Goal: Check status: Check status

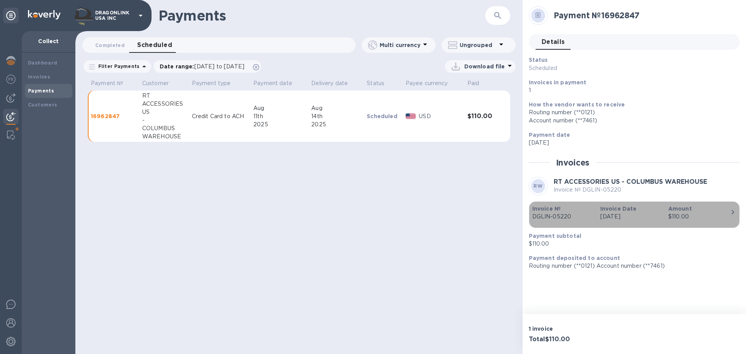
click at [696, 220] on div "$110.00" at bounding box center [699, 217] width 62 height 8
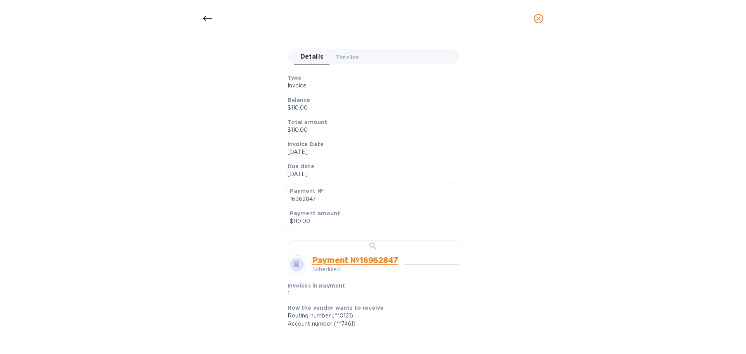
scroll to position [78, 0]
drag, startPoint x: 286, startPoint y: 150, endPoint x: 333, endPoint y: 167, distance: 49.5
click at [333, 167] on div "Type Invoice Balance $110.00 Total amount $110.00 Invoice Date [DATE] Due date …" at bounding box center [370, 126] width 178 height 117
click at [339, 168] on p "Due date" at bounding box center [370, 167] width 165 height 8
click at [354, 54] on span "Timeline 0" at bounding box center [347, 58] width 23 height 8
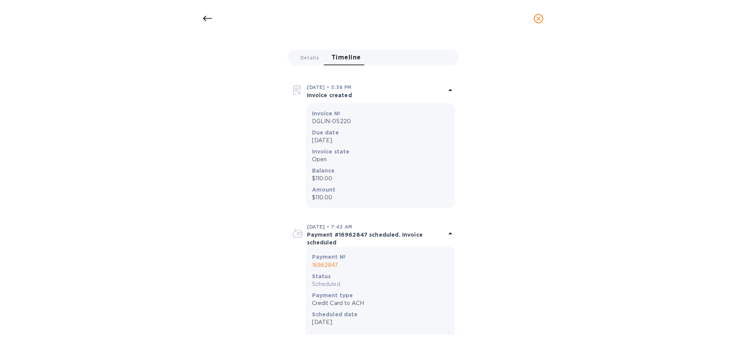
drag, startPoint x: 299, startPoint y: 57, endPoint x: 360, endPoint y: 191, distance: 147.2
click at [360, 191] on div "Invoice № DGLIN-05220 Scheduled Details 0 Timeline 0 [DATE] • 3:38 PM Invoice c…" at bounding box center [373, 234] width 175 height 422
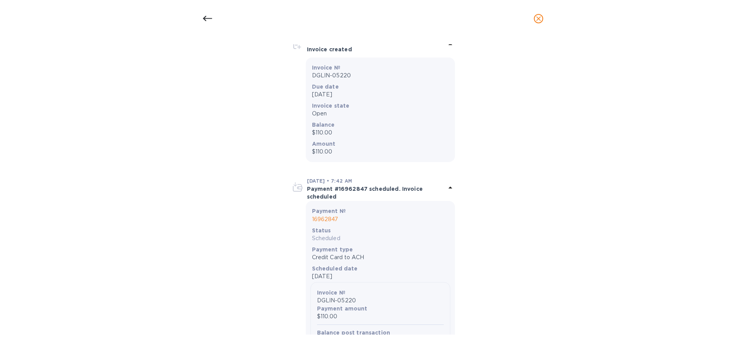
scroll to position [0, 0]
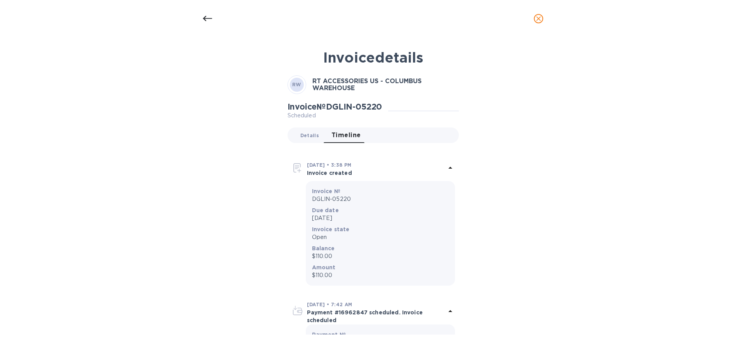
click at [312, 132] on span "Details 0" at bounding box center [309, 135] width 19 height 8
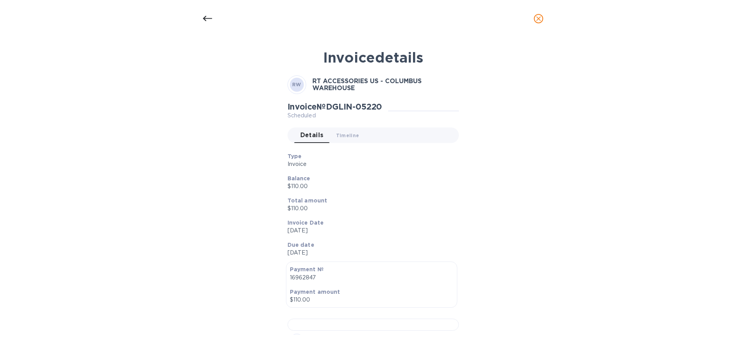
click at [204, 21] on icon at bounding box center [207, 18] width 9 height 9
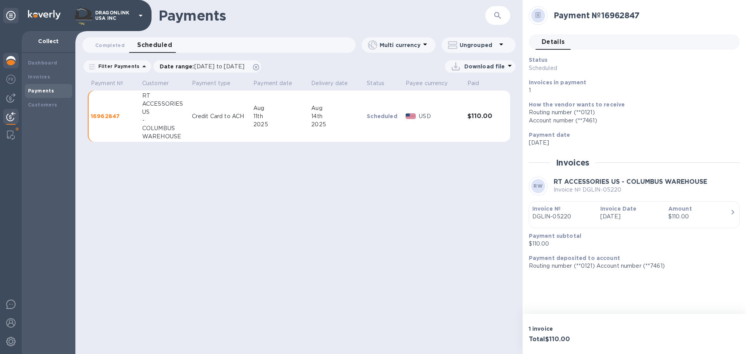
click at [13, 61] on img at bounding box center [10, 60] width 9 height 9
